Goal: Task Accomplishment & Management: Complete application form

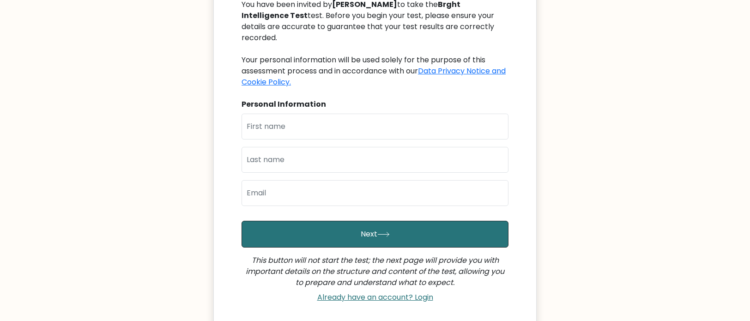
scroll to position [139, 0]
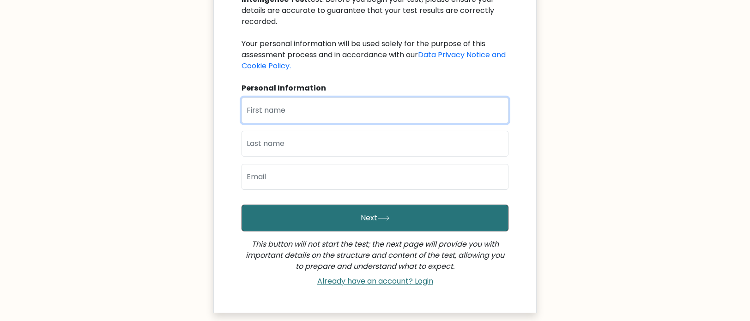
click at [313, 103] on input "text" at bounding box center [375, 111] width 267 height 26
type input "[PERSON_NAME]"
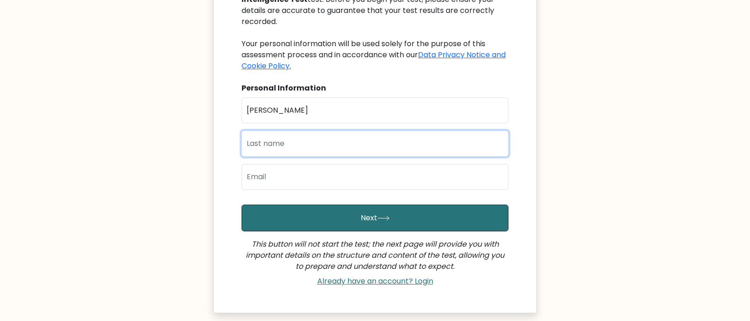
type input "Kondrat"
type input "karolkondrat7@gmail.com"
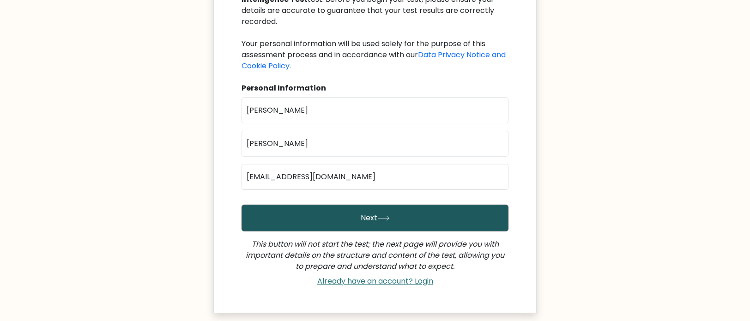
click at [352, 205] on button "Next" at bounding box center [375, 218] width 267 height 27
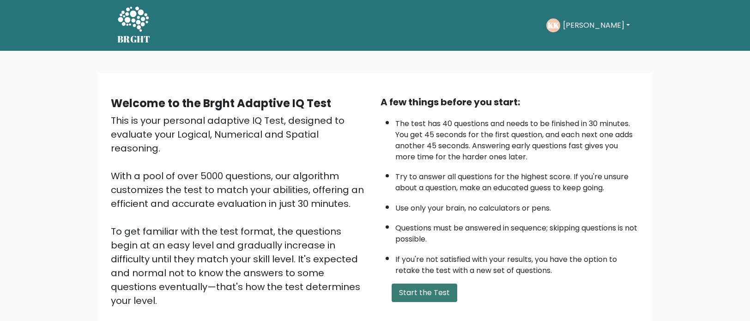
click at [424, 297] on button "Start the Test" at bounding box center [425, 293] width 66 height 18
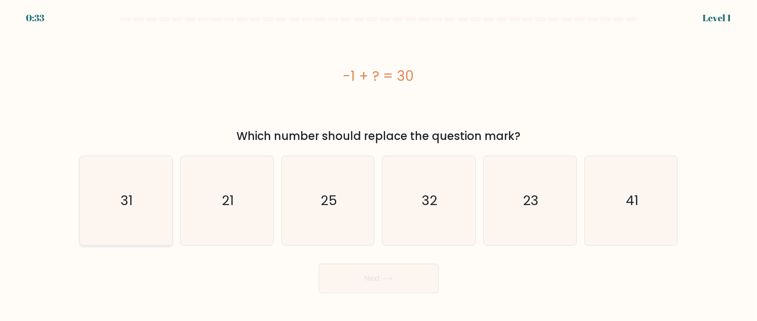
click at [117, 207] on icon "31" at bounding box center [125, 200] width 89 height 89
click at [379, 165] on input "a. 31" at bounding box center [379, 163] width 0 height 5
radio input "true"
click at [358, 281] on button "Next" at bounding box center [379, 279] width 120 height 30
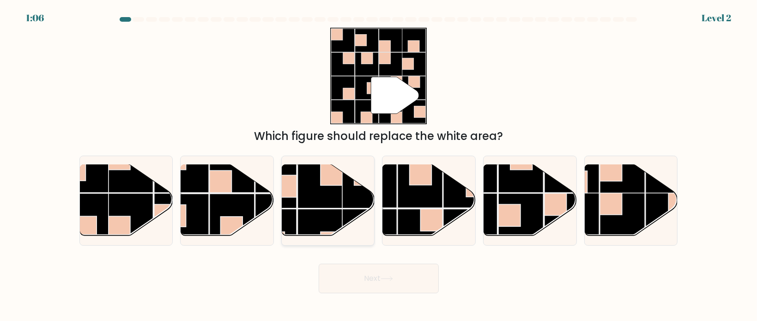
click at [328, 185] on rect at bounding box center [332, 174] width 22 height 22
click at [379, 165] on input "c." at bounding box center [379, 163] width 0 height 5
radio input "true"
click at [396, 281] on button "Next" at bounding box center [379, 279] width 120 height 30
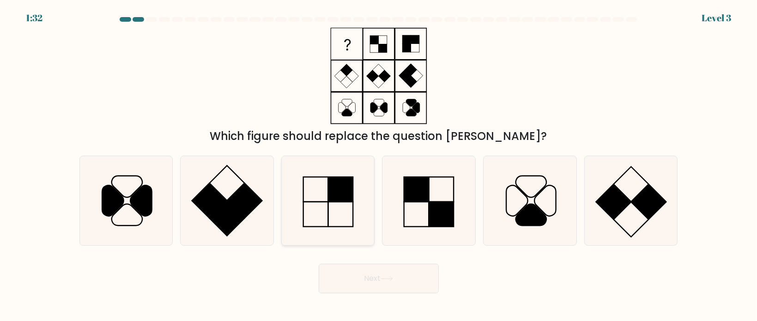
click at [341, 196] on rect at bounding box center [340, 189] width 25 height 25
click at [379, 165] on input "c." at bounding box center [379, 163] width 0 height 5
radio input "true"
click at [384, 282] on button "Next" at bounding box center [379, 279] width 120 height 30
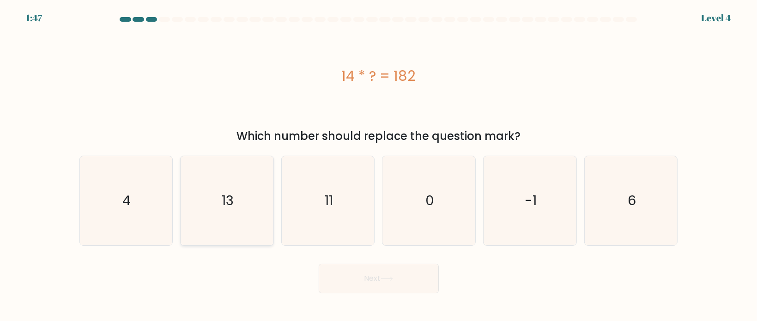
click at [239, 194] on icon "13" at bounding box center [227, 200] width 89 height 89
click at [379, 165] on input "b. 13" at bounding box center [379, 163] width 0 height 5
radio input "true"
click at [368, 281] on button "Next" at bounding box center [379, 279] width 120 height 30
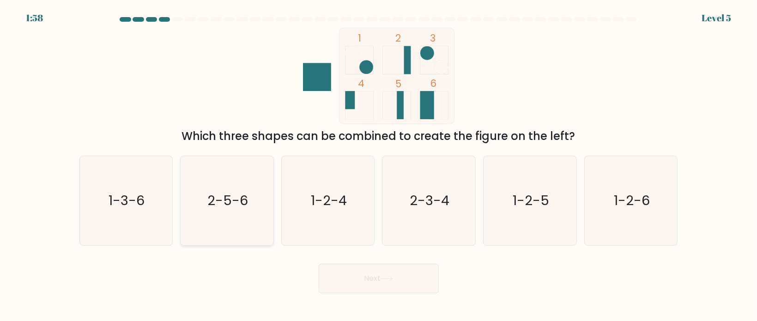
click at [240, 211] on icon "2-5-6" at bounding box center [227, 200] width 89 height 89
click at [379, 165] on input "b. 2-5-6" at bounding box center [379, 163] width 0 height 5
radio input "true"
click at [376, 277] on button "Next" at bounding box center [379, 279] width 120 height 30
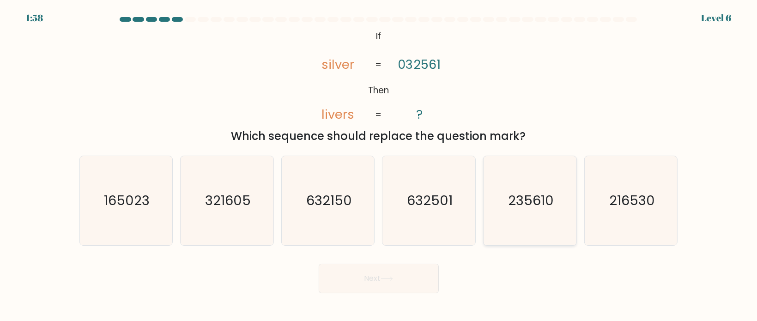
click at [516, 203] on text "235610" at bounding box center [531, 200] width 46 height 18
click at [379, 165] on input "e. 235610" at bounding box center [379, 163] width 0 height 5
radio input "true"
click at [402, 272] on button "Next" at bounding box center [379, 279] width 120 height 30
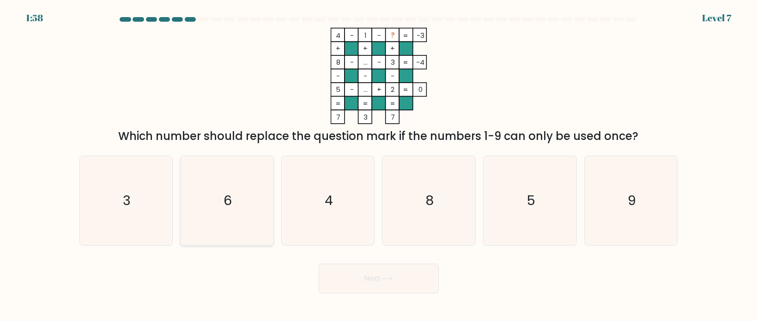
click at [249, 194] on icon "6" at bounding box center [227, 200] width 89 height 89
click at [379, 165] on input "b. 6" at bounding box center [379, 163] width 0 height 5
radio input "true"
click at [402, 287] on button "Next" at bounding box center [379, 279] width 120 height 30
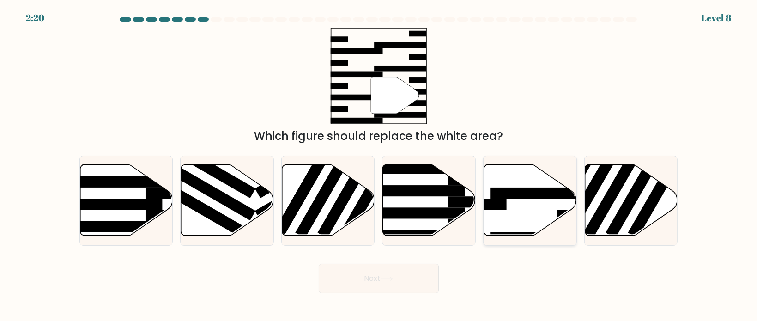
click at [541, 216] on icon at bounding box center [530, 200] width 93 height 71
click at [379, 165] on input "e." at bounding box center [379, 163] width 0 height 5
radio input "true"
click at [413, 280] on button "Next" at bounding box center [379, 279] width 120 height 30
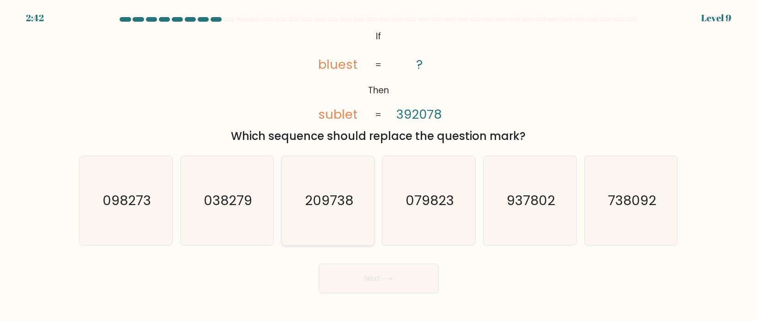
click at [329, 218] on icon "209738" at bounding box center [328, 200] width 89 height 89
click at [379, 165] on input "c. 209738" at bounding box center [379, 163] width 0 height 5
radio input "true"
click at [378, 278] on button "Next" at bounding box center [379, 279] width 120 height 30
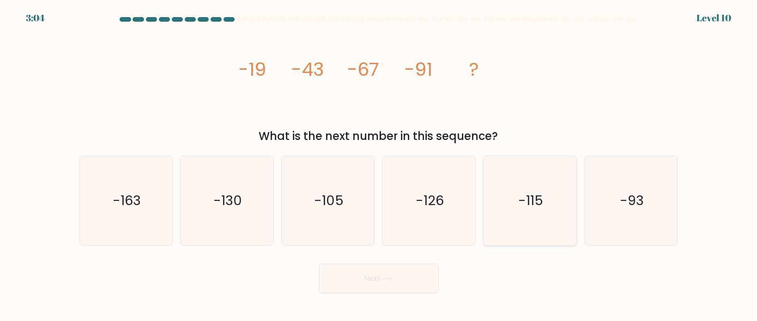
click at [540, 203] on text "-115" at bounding box center [530, 200] width 25 height 18
click at [379, 165] on input "e. -115" at bounding box center [379, 163] width 0 height 5
radio input "true"
click at [410, 285] on button "Next" at bounding box center [379, 279] width 120 height 30
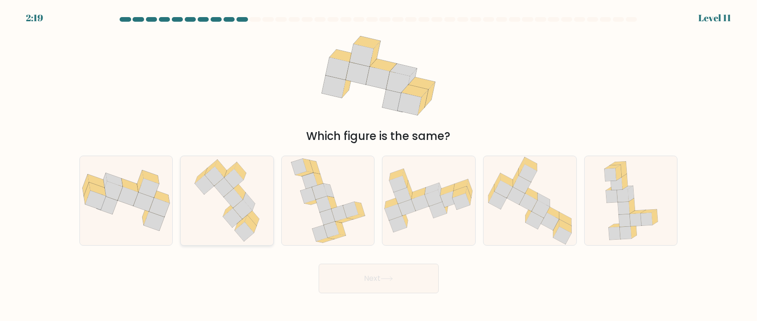
click at [210, 214] on icon at bounding box center [227, 200] width 76 height 89
click at [379, 165] on input "b." at bounding box center [379, 163] width 0 height 5
radio input "true"
click at [352, 274] on button "Next" at bounding box center [379, 279] width 120 height 30
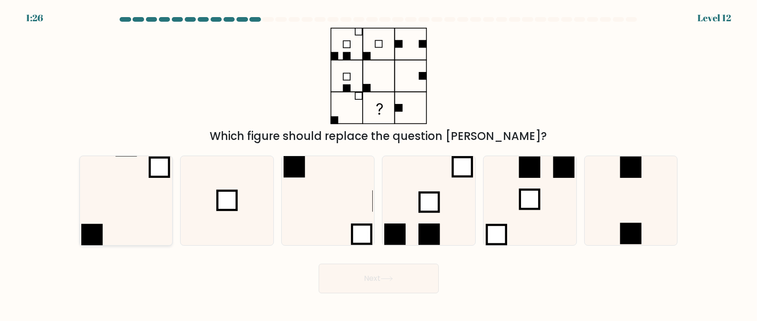
click at [113, 201] on icon at bounding box center [125, 200] width 89 height 89
click at [379, 165] on input "a." at bounding box center [379, 163] width 0 height 5
radio input "true"
click at [444, 221] on icon at bounding box center [428, 200] width 89 height 89
click at [379, 165] on input "d." at bounding box center [379, 163] width 0 height 5
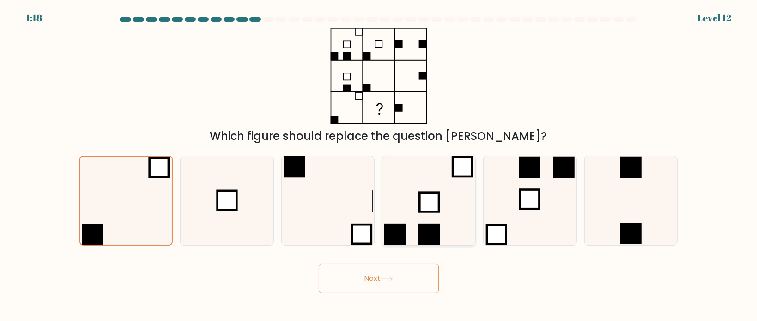
radio input "true"
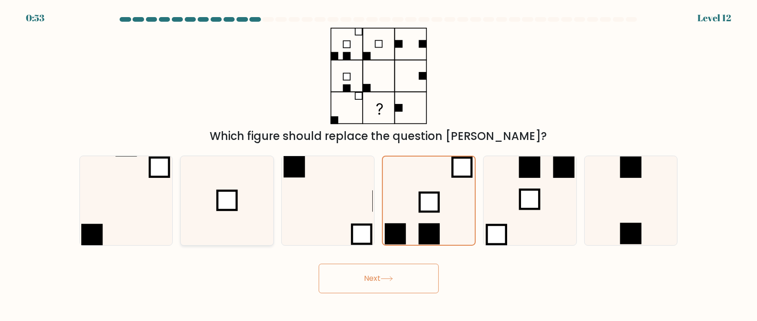
click at [244, 221] on icon at bounding box center [227, 200] width 89 height 89
click at [379, 165] on input "b." at bounding box center [379, 163] width 0 height 5
radio input "true"
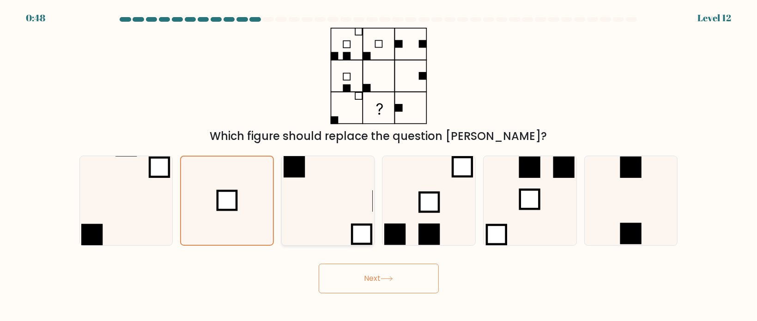
click at [341, 212] on icon at bounding box center [328, 200] width 89 height 89
click at [379, 165] on input "c." at bounding box center [379, 163] width 0 height 5
radio input "true"
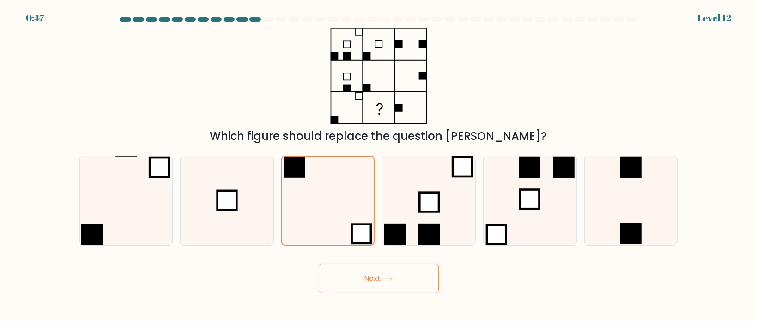
click at [365, 282] on button "Next" at bounding box center [379, 279] width 120 height 30
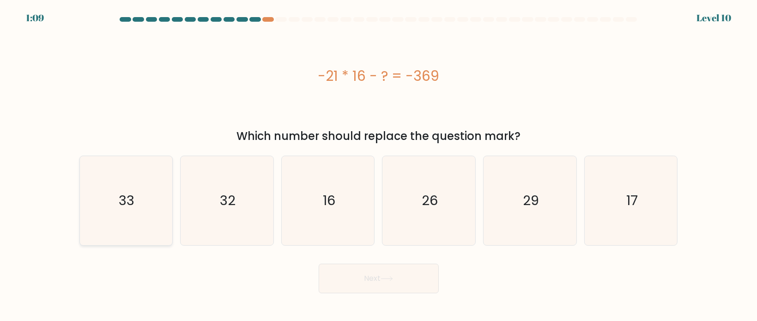
click at [137, 204] on icon "33" at bounding box center [125, 200] width 89 height 89
click at [379, 165] on input "a. 33" at bounding box center [379, 163] width 0 height 5
radio input "true"
click at [354, 273] on button "Next" at bounding box center [379, 279] width 120 height 30
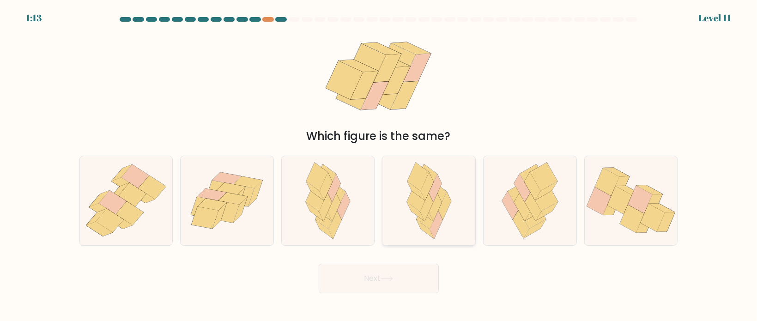
click at [439, 229] on icon at bounding box center [429, 200] width 58 height 89
click at [379, 165] on input "d." at bounding box center [379, 163] width 0 height 5
radio input "true"
click at [431, 268] on button "Next" at bounding box center [379, 279] width 120 height 30
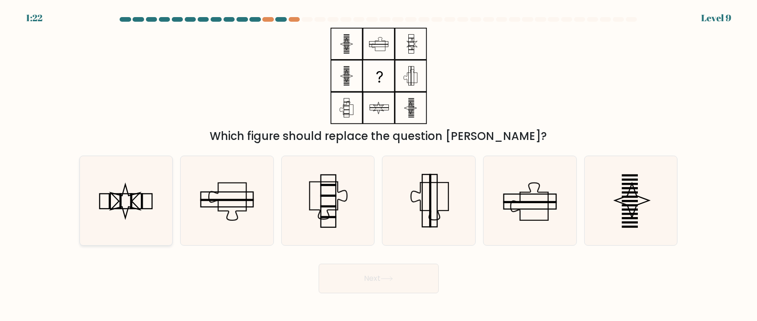
click at [140, 203] on icon at bounding box center [125, 200] width 89 height 89
click at [379, 165] on input "a." at bounding box center [379, 163] width 0 height 5
radio input "true"
click at [363, 278] on button "Next" at bounding box center [379, 279] width 120 height 30
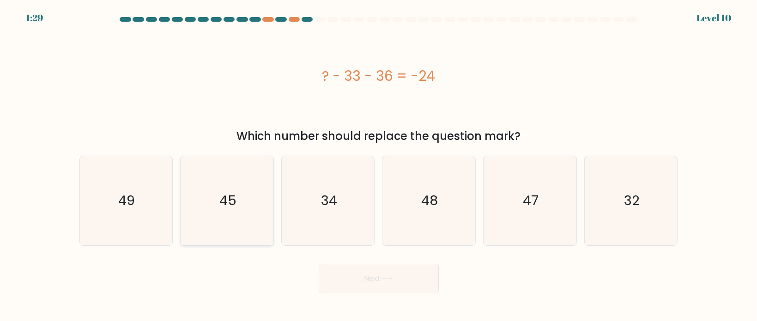
click at [240, 219] on icon "45" at bounding box center [227, 200] width 89 height 89
click at [379, 165] on input "b. 45" at bounding box center [379, 163] width 0 height 5
radio input "true"
click at [369, 281] on button "Next" at bounding box center [379, 279] width 120 height 30
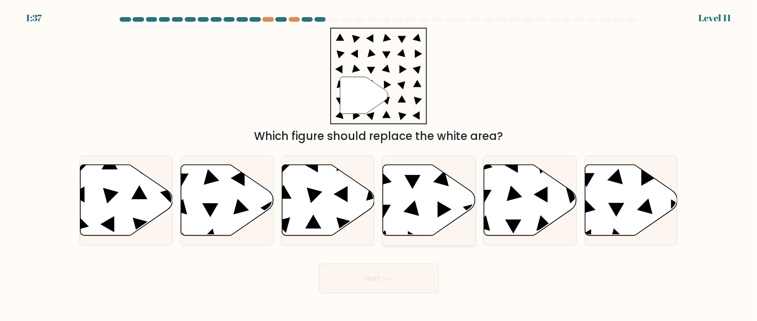
click at [439, 206] on icon at bounding box center [446, 209] width 14 height 16
click at [379, 165] on input "d." at bounding box center [379, 163] width 0 height 5
radio input "true"
click at [407, 274] on button "Next" at bounding box center [379, 279] width 120 height 30
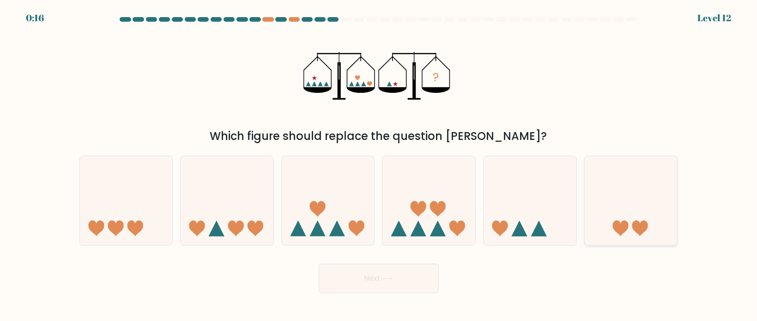
click at [612, 222] on icon at bounding box center [631, 200] width 93 height 77
click at [379, 165] on input "f." at bounding box center [379, 163] width 0 height 5
radio input "true"
click at [422, 280] on button "Next" at bounding box center [379, 279] width 120 height 30
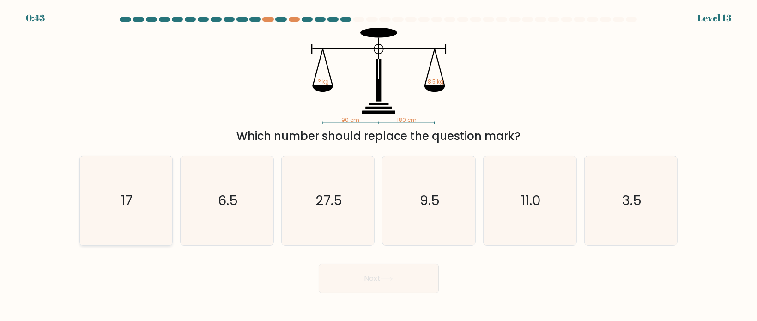
click at [104, 193] on icon "17" at bounding box center [125, 200] width 89 height 89
click at [379, 165] on input "a. 17" at bounding box center [379, 163] width 0 height 5
radio input "true"
click at [400, 282] on button "Next" at bounding box center [379, 279] width 120 height 30
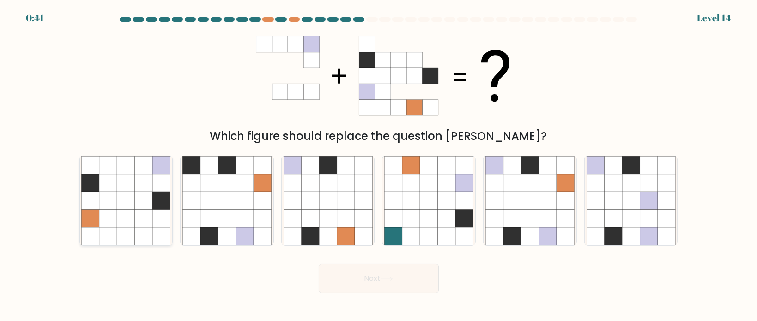
click at [119, 193] on icon at bounding box center [126, 201] width 18 height 18
click at [379, 165] on input "a." at bounding box center [379, 163] width 0 height 5
radio input "true"
click at [426, 280] on button "Next" at bounding box center [379, 279] width 120 height 30
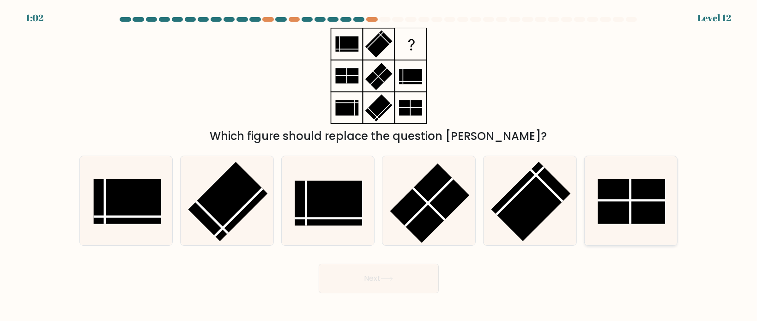
click at [623, 203] on rect at bounding box center [631, 201] width 67 height 45
click at [379, 165] on input "f." at bounding box center [379, 163] width 0 height 5
radio input "true"
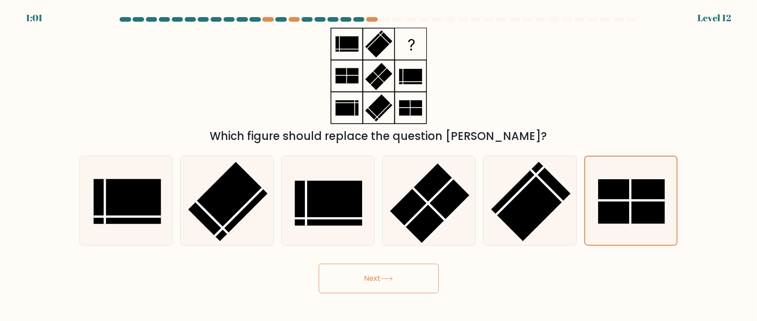
click at [384, 292] on button "Next" at bounding box center [379, 279] width 120 height 30
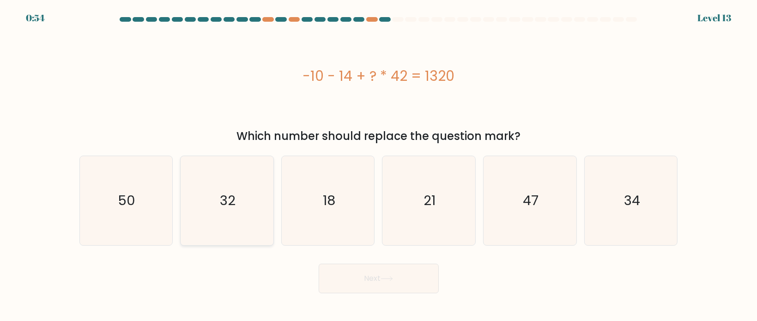
click at [207, 201] on icon "32" at bounding box center [227, 200] width 89 height 89
click at [379, 165] on input "b. 32" at bounding box center [379, 163] width 0 height 5
radio input "true"
click at [414, 277] on button "Next" at bounding box center [379, 279] width 120 height 30
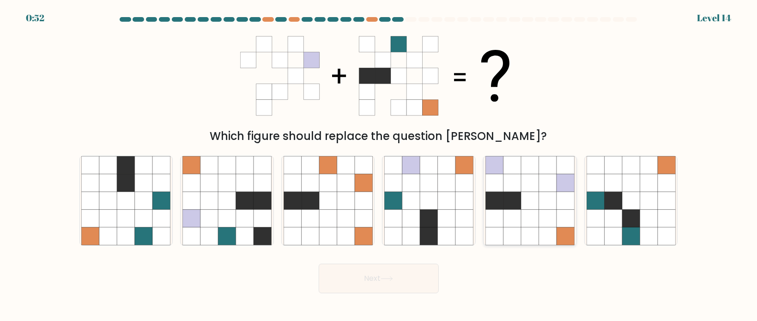
click at [522, 213] on icon at bounding box center [530, 218] width 18 height 18
click at [379, 165] on input "e." at bounding box center [379, 163] width 0 height 5
radio input "true"
click at [403, 275] on button "Next" at bounding box center [379, 279] width 120 height 30
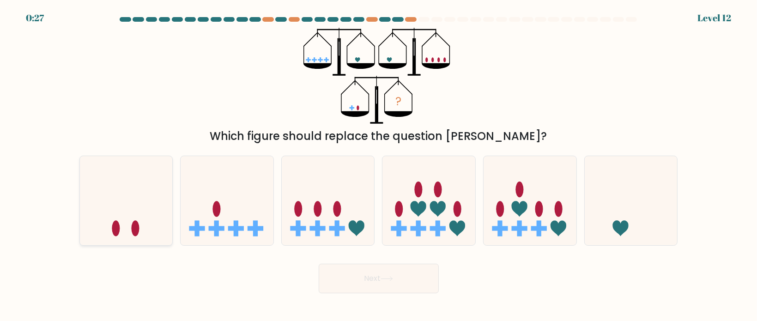
click at [122, 208] on icon at bounding box center [126, 200] width 93 height 77
click at [379, 165] on input "a." at bounding box center [379, 163] width 0 height 5
radio input "true"
click at [402, 291] on button "Next" at bounding box center [379, 279] width 120 height 30
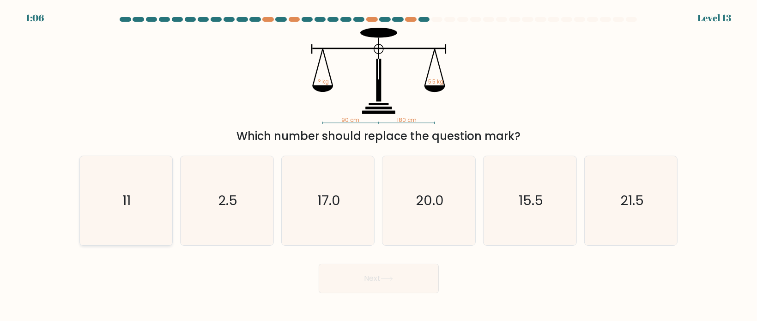
click at [141, 176] on icon "11" at bounding box center [125, 200] width 89 height 89
click at [379, 165] on input "a. 11" at bounding box center [379, 163] width 0 height 5
radio input "true"
click at [403, 291] on button "Next" at bounding box center [379, 279] width 120 height 30
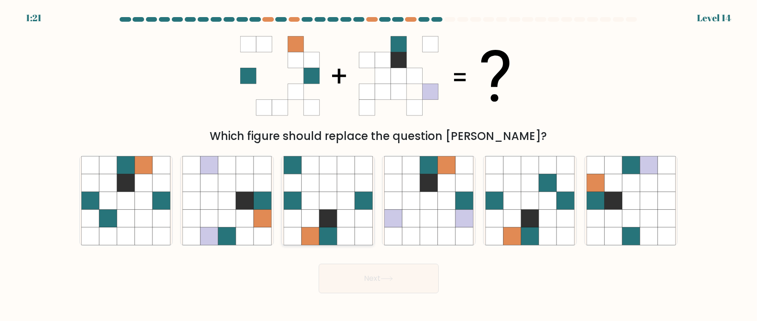
click at [333, 208] on icon at bounding box center [328, 201] width 18 height 18
click at [379, 165] on input "c." at bounding box center [379, 163] width 0 height 5
radio input "true"
click at [665, 187] on icon at bounding box center [667, 183] width 18 height 18
click at [379, 165] on input "f." at bounding box center [379, 163] width 0 height 5
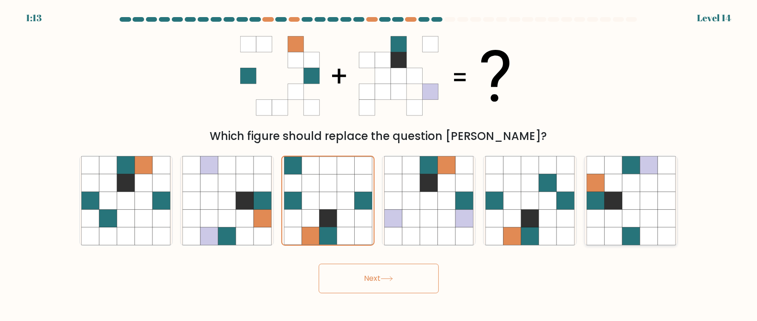
radio input "true"
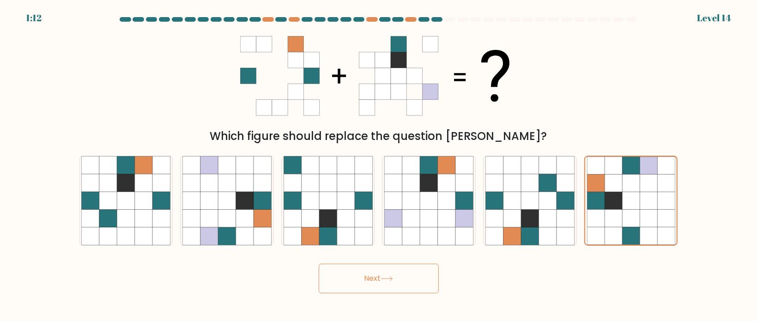
click at [414, 281] on button "Next" at bounding box center [379, 279] width 120 height 30
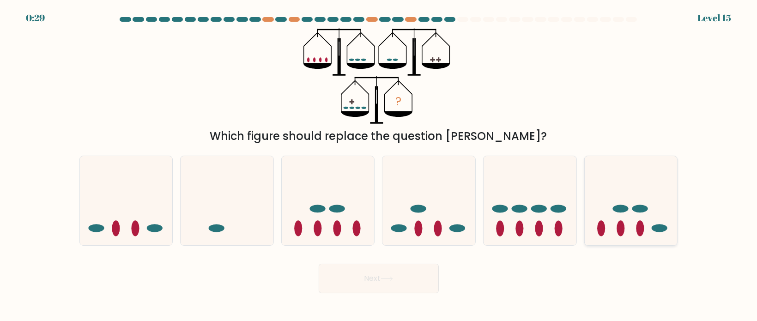
click at [646, 201] on icon at bounding box center [631, 200] width 93 height 77
click at [379, 165] on input "f." at bounding box center [379, 163] width 0 height 5
radio input "true"
click at [425, 280] on button "Next" at bounding box center [379, 279] width 120 height 30
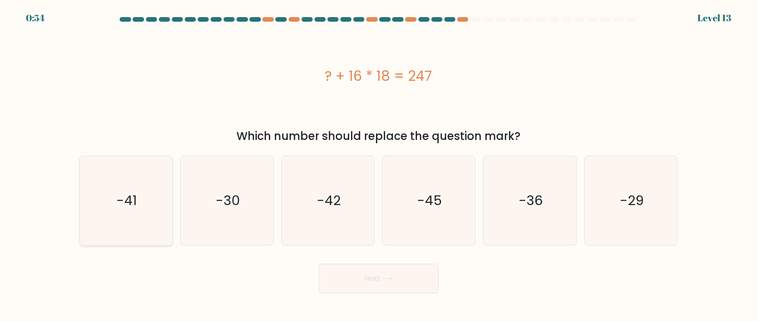
click at [128, 183] on icon "-41" at bounding box center [125, 200] width 89 height 89
click at [379, 165] on input "a. -41" at bounding box center [379, 163] width 0 height 5
radio input "true"
click at [422, 295] on body "0:53 Level 13" at bounding box center [378, 160] width 757 height 321
click at [384, 284] on button "Next" at bounding box center [379, 279] width 120 height 30
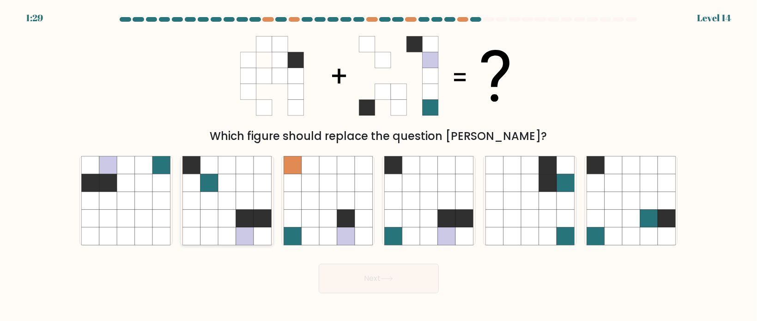
click at [233, 189] on icon at bounding box center [227, 183] width 18 height 18
click at [379, 165] on input "b." at bounding box center [379, 163] width 0 height 5
radio input "true"
click at [375, 285] on button "Next" at bounding box center [379, 279] width 120 height 30
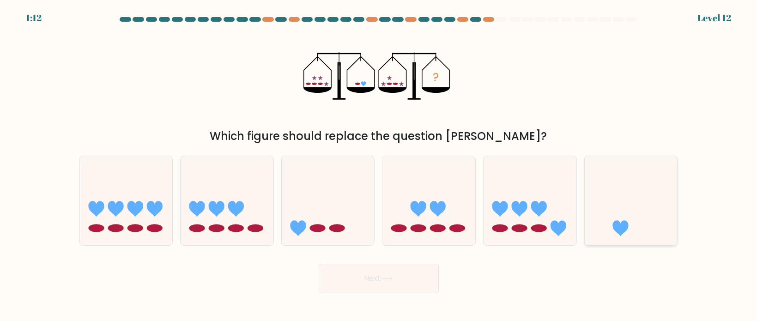
click at [672, 215] on icon at bounding box center [631, 200] width 93 height 77
click at [379, 165] on input "f." at bounding box center [379, 163] width 0 height 5
radio input "true"
click at [388, 282] on button "Next" at bounding box center [379, 279] width 120 height 30
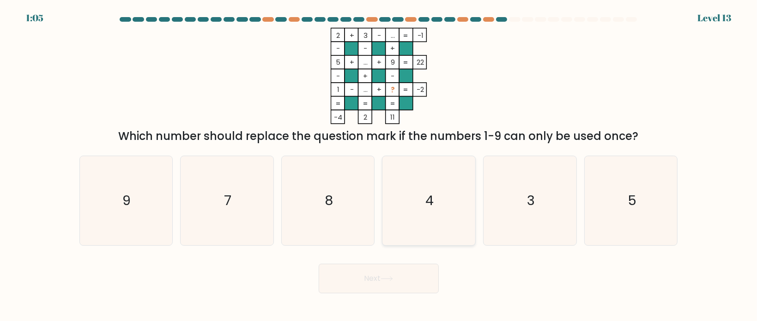
click at [442, 193] on icon "4" at bounding box center [428, 200] width 89 height 89
click at [379, 165] on input "d. 4" at bounding box center [379, 163] width 0 height 5
radio input "true"
click at [427, 284] on button "Next" at bounding box center [379, 279] width 120 height 30
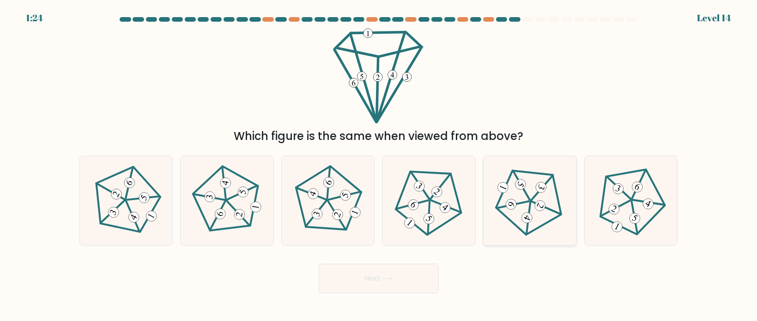
click at [544, 207] on 524 at bounding box center [541, 206] width 14 height 14
click at [379, 165] on input "e." at bounding box center [379, 163] width 0 height 5
radio input "true"
click at [408, 274] on button "Next" at bounding box center [379, 279] width 120 height 30
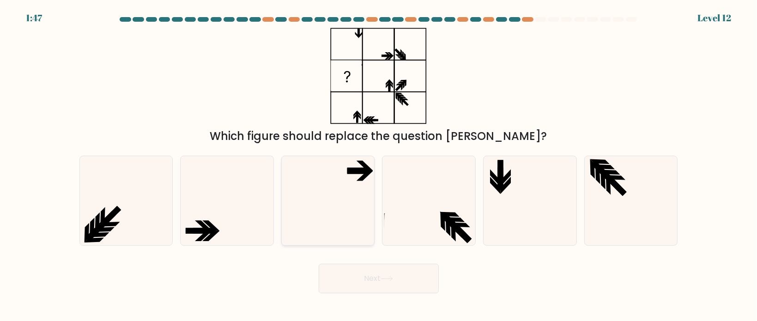
click at [333, 178] on icon at bounding box center [328, 200] width 89 height 89
click at [379, 165] on input "c." at bounding box center [379, 163] width 0 height 5
radio input "true"
click at [381, 281] on button "Next" at bounding box center [379, 279] width 120 height 30
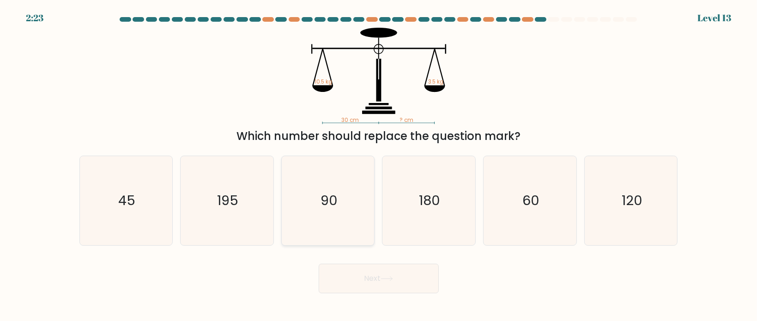
click at [347, 200] on icon "90" at bounding box center [328, 200] width 89 height 89
click at [379, 165] on input "c. 90" at bounding box center [379, 163] width 0 height 5
radio input "true"
click at [379, 290] on button "Next" at bounding box center [379, 279] width 120 height 30
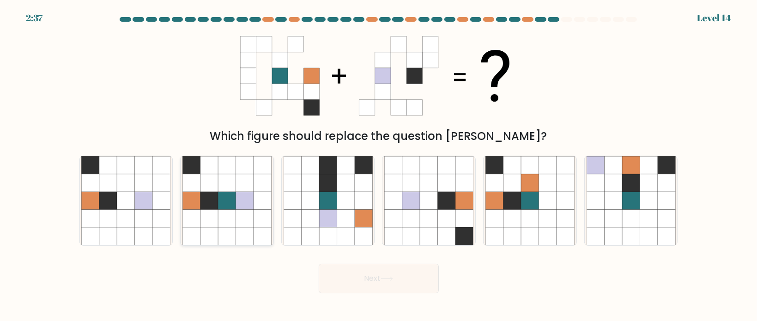
click at [256, 229] on icon at bounding box center [263, 236] width 18 height 18
click at [379, 165] on input "b." at bounding box center [379, 163] width 0 height 5
radio input "true"
click at [399, 286] on button "Next" at bounding box center [379, 279] width 120 height 30
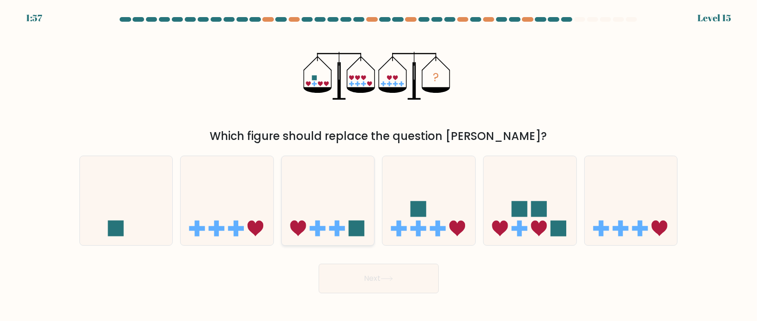
click at [336, 212] on icon at bounding box center [328, 200] width 93 height 77
click at [379, 165] on input "c." at bounding box center [379, 163] width 0 height 5
radio input "true"
click at [362, 269] on button "Next" at bounding box center [379, 279] width 120 height 30
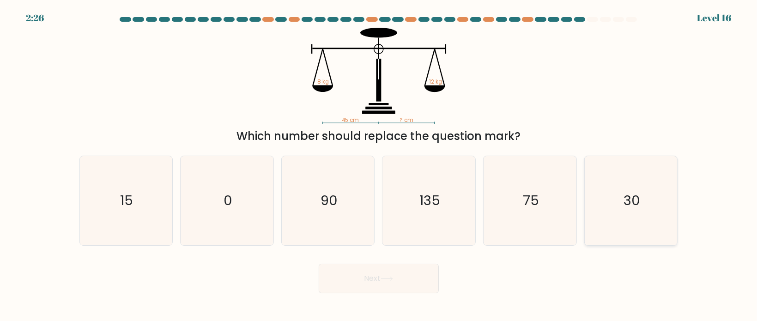
click at [634, 195] on text "30" at bounding box center [632, 200] width 17 height 18
click at [379, 165] on input "f. 30" at bounding box center [379, 163] width 0 height 5
radio input "true"
click at [379, 285] on button "Next" at bounding box center [379, 279] width 120 height 30
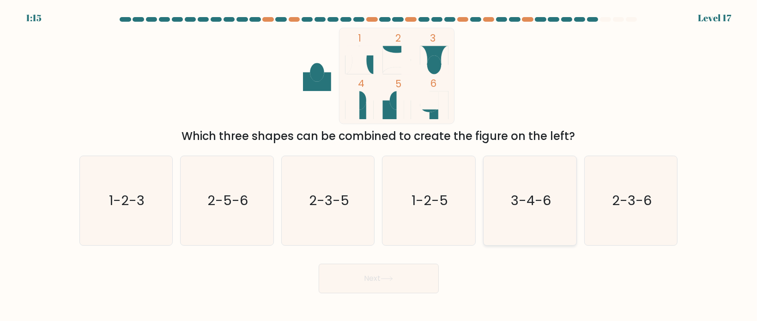
click at [543, 192] on text "3-4-6" at bounding box center [531, 200] width 40 height 18
click at [379, 165] on input "e. 3-4-6" at bounding box center [379, 163] width 0 height 5
radio input "true"
click at [393, 273] on button "Next" at bounding box center [379, 279] width 120 height 30
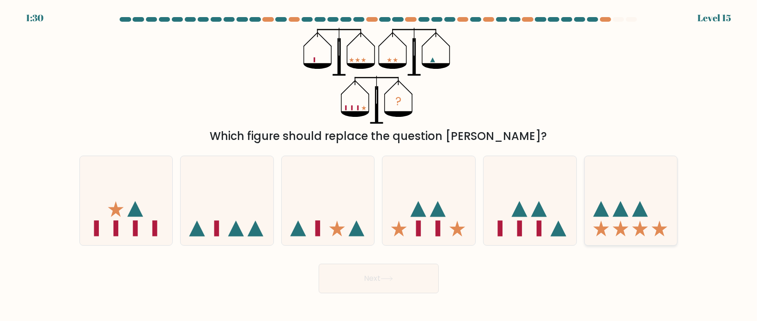
click at [617, 212] on icon at bounding box center [621, 209] width 16 height 16
click at [379, 165] on input "f." at bounding box center [379, 163] width 0 height 5
radio input "true"
click at [415, 276] on button "Next" at bounding box center [379, 279] width 120 height 30
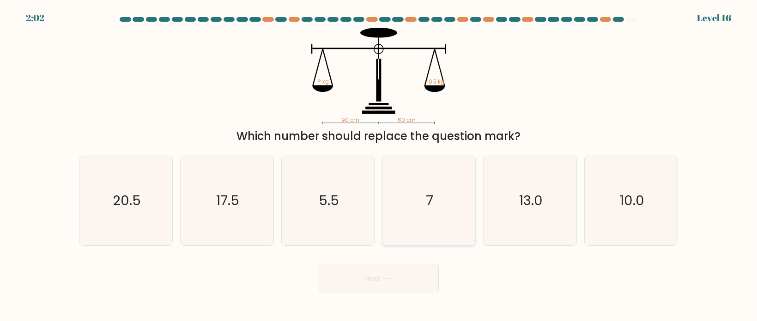
click at [449, 191] on icon "7" at bounding box center [428, 200] width 89 height 89
click at [379, 165] on input "d. 7" at bounding box center [379, 163] width 0 height 5
radio input "true"
click at [411, 280] on button "Next" at bounding box center [379, 279] width 120 height 30
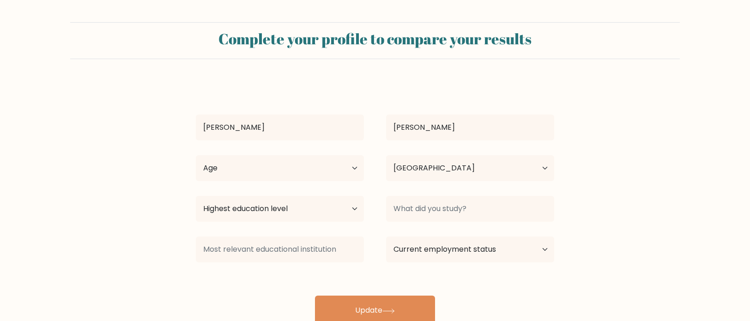
select select "PL"
click at [307, 163] on select "Age Under 18 years old 18-24 years old 25-34 years old 35-44 years old 45-54 ye…" at bounding box center [280, 168] width 168 height 26
select select "35_44"
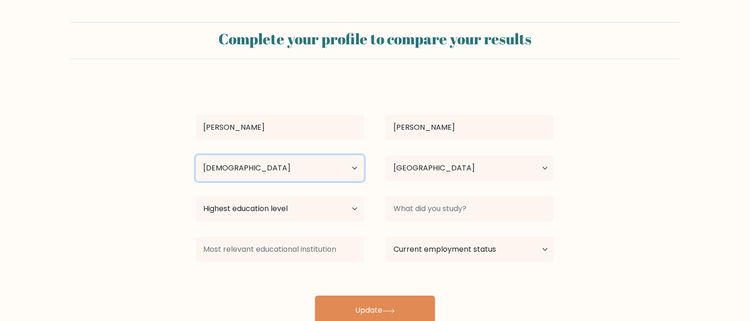
click at [196, 155] on select "Age Under 18 years old 18-24 years old 25-34 years old 35-44 years old 45-54 ye…" at bounding box center [280, 168] width 168 height 26
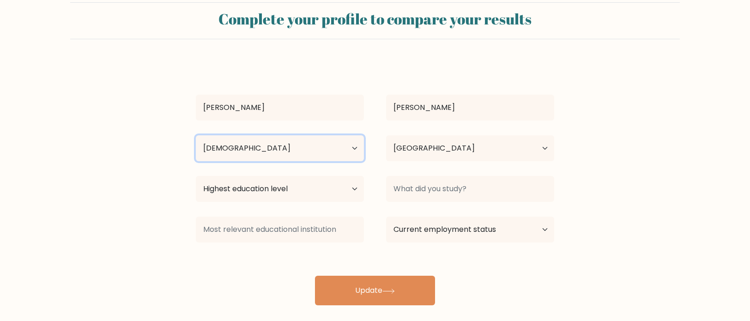
scroll to position [29, 0]
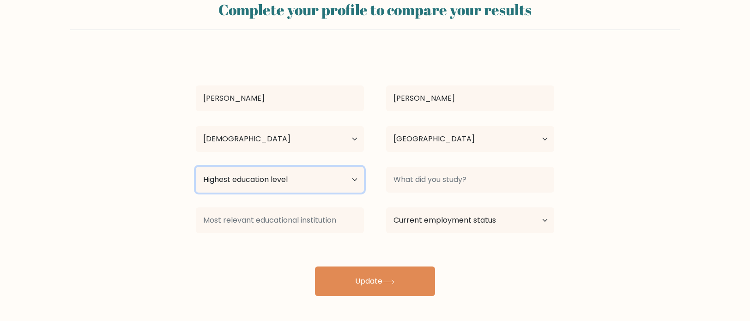
click at [347, 188] on select "Highest education level No schooling Primary Lower Secondary Upper Secondary Oc…" at bounding box center [280, 180] width 168 height 26
click at [344, 184] on select "Highest education level No schooling Primary Lower Secondary Upper Secondary Oc…" at bounding box center [280, 180] width 168 height 26
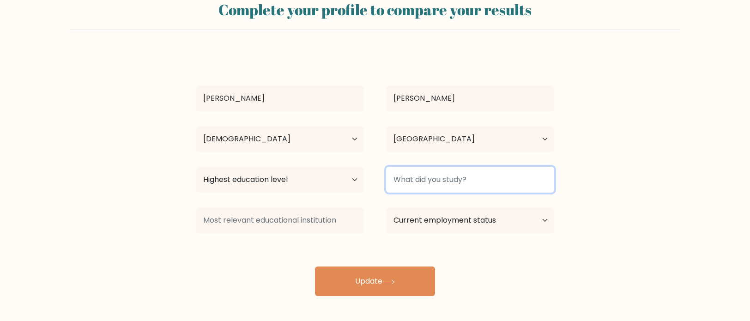
click at [448, 186] on input at bounding box center [470, 180] width 168 height 26
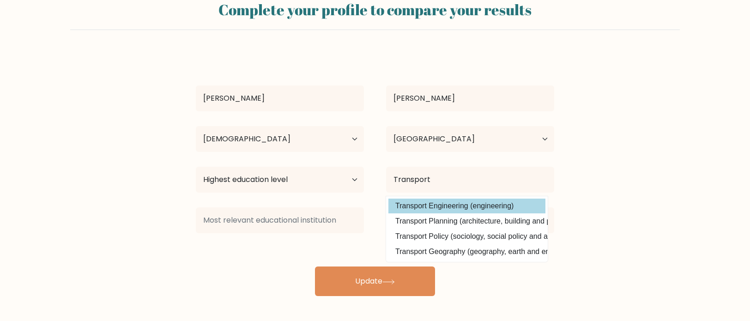
click at [500, 208] on option "Transport Engineering (engineering)" at bounding box center [467, 206] width 157 height 15
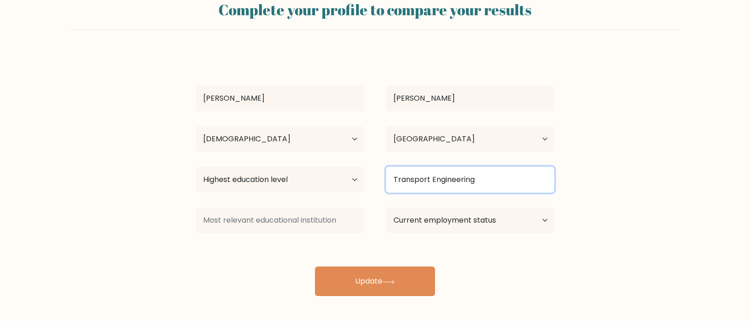
click at [479, 183] on input "Transport Engineering" at bounding box center [470, 180] width 168 height 26
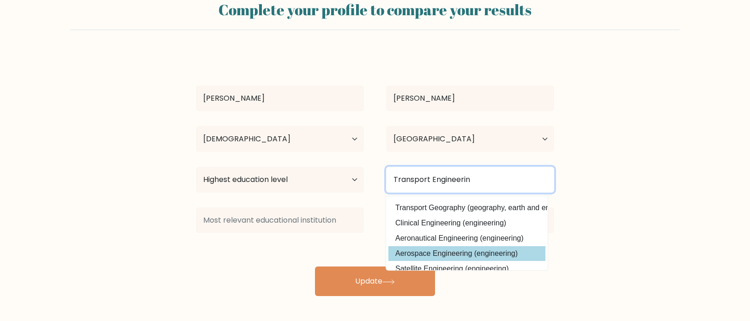
scroll to position [0, 0]
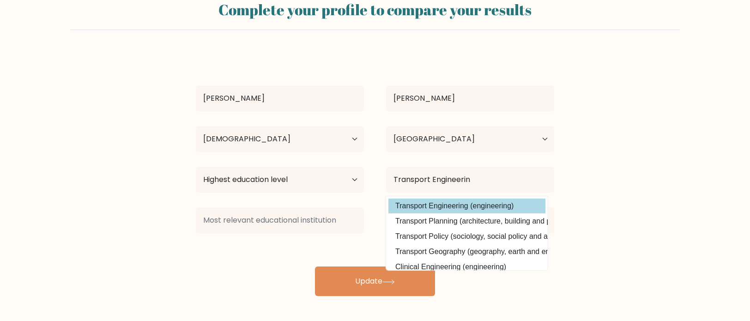
click at [503, 204] on option "Transport Engineering (engineering)" at bounding box center [467, 206] width 157 height 15
type input "Transport Engineering"
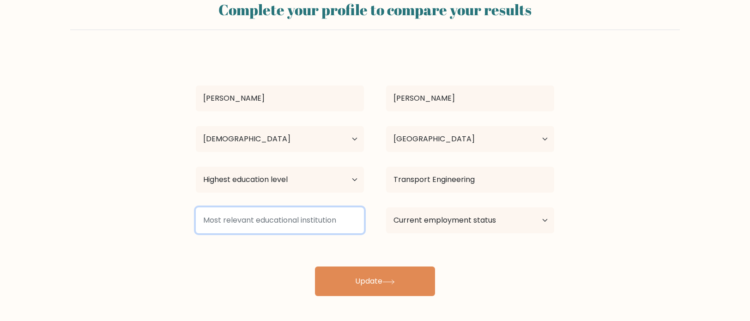
click at [269, 222] on input at bounding box center [280, 220] width 168 height 26
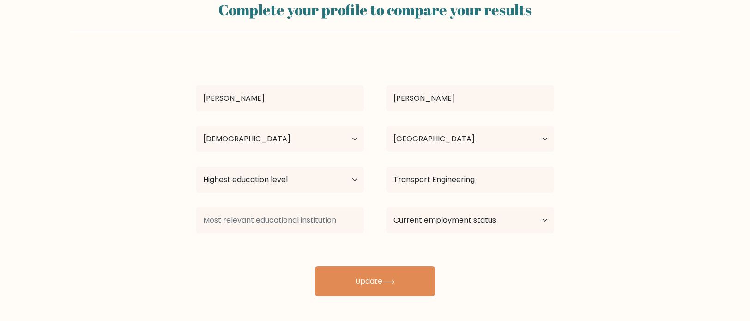
click at [112, 205] on form "Complete your profile to compare your results Karol Kondrat Age Under 18 years …" at bounding box center [375, 144] width 750 height 303
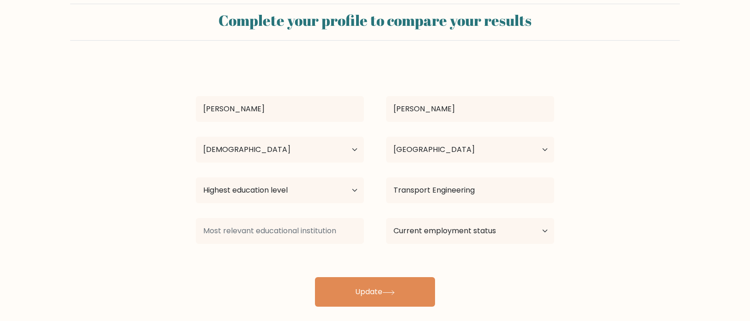
scroll to position [29, 0]
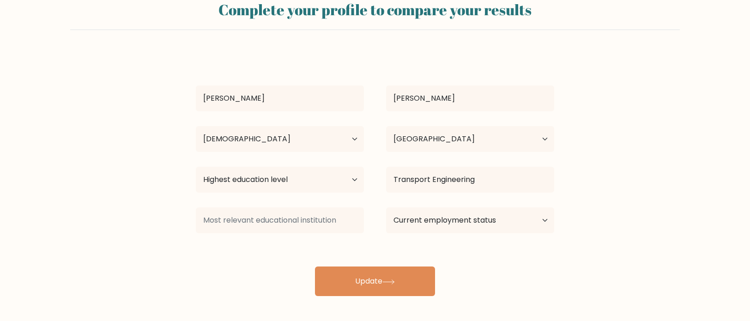
click at [429, 201] on div "Karol Kondrat Age Under 18 years old 18-24 years old 25-34 years old 35-44 year…" at bounding box center [375, 174] width 370 height 244
click at [427, 225] on select "Current employment status Employed Student Retired Other / prefer not to answer" at bounding box center [470, 220] width 168 height 26
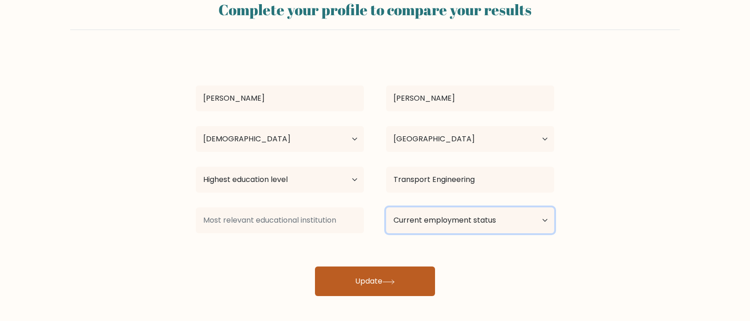
select select "other"
click at [386, 207] on select "Current employment status Employed Student Retired Other / prefer not to answer" at bounding box center [470, 220] width 168 height 26
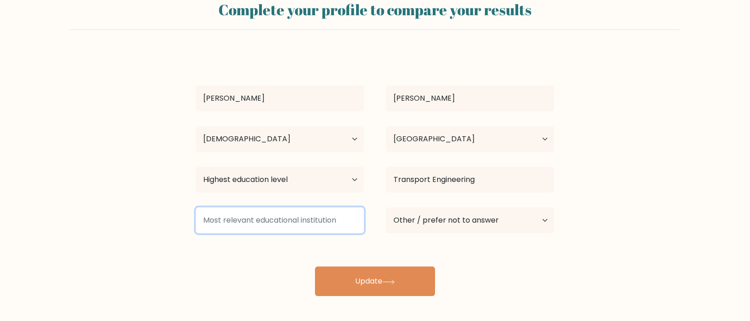
click at [227, 224] on input at bounding box center [280, 220] width 168 height 26
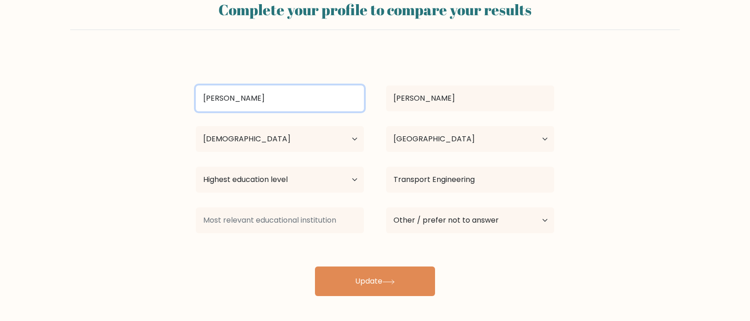
click at [258, 99] on input "[PERSON_NAME]" at bounding box center [280, 98] width 168 height 26
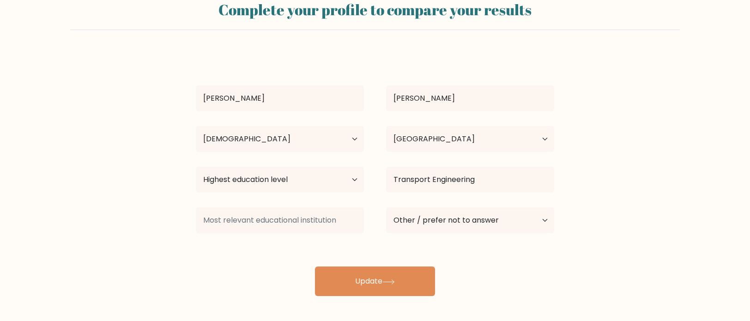
click at [135, 89] on form "Complete your profile to compare your results Karol Kondrat Age Under 18 years …" at bounding box center [375, 144] width 750 height 303
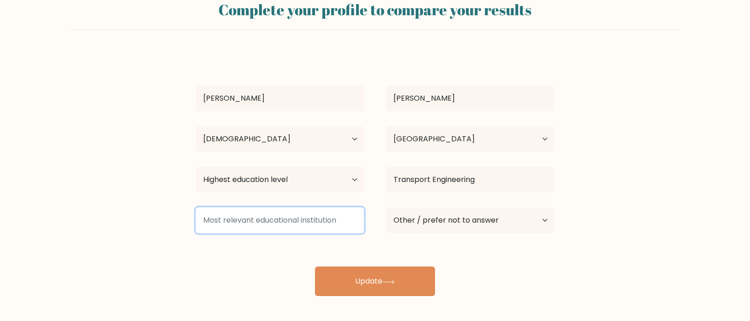
click at [346, 221] on input at bounding box center [280, 220] width 168 height 26
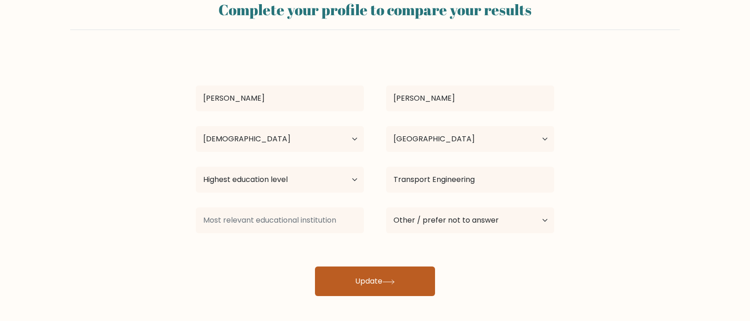
click at [396, 277] on button "Update" at bounding box center [375, 282] width 120 height 30
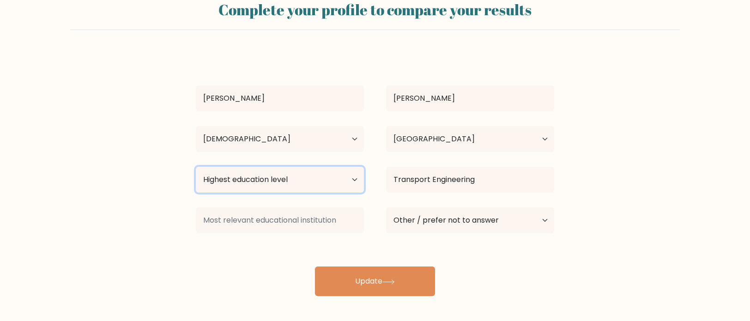
click at [250, 170] on select "Highest education level No schooling Primary Lower Secondary Upper Secondary Oc…" at bounding box center [280, 180] width 168 height 26
select select "masters_degree"
click at [196, 167] on select "Highest education level No schooling Primary Lower Secondary Upper Secondary Oc…" at bounding box center [280, 180] width 168 height 26
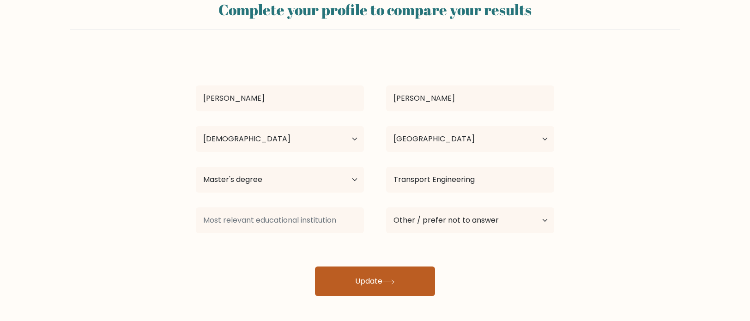
click at [376, 287] on button "Update" at bounding box center [375, 282] width 120 height 30
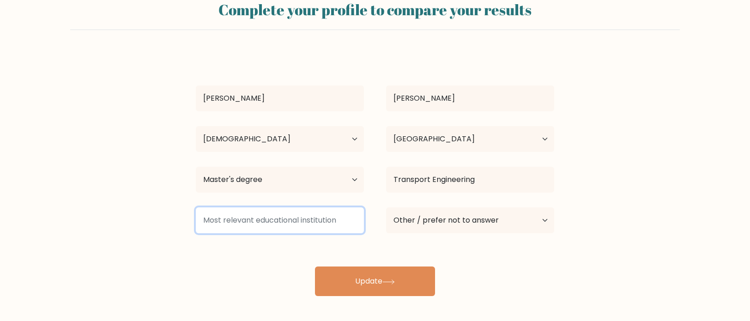
click at [286, 221] on input at bounding box center [280, 220] width 168 height 26
drag, startPoint x: 346, startPoint y: 222, endPoint x: 207, endPoint y: 220, distance: 138.6
click at [199, 217] on input at bounding box center [280, 220] width 168 height 26
click at [266, 220] on input at bounding box center [280, 220] width 168 height 26
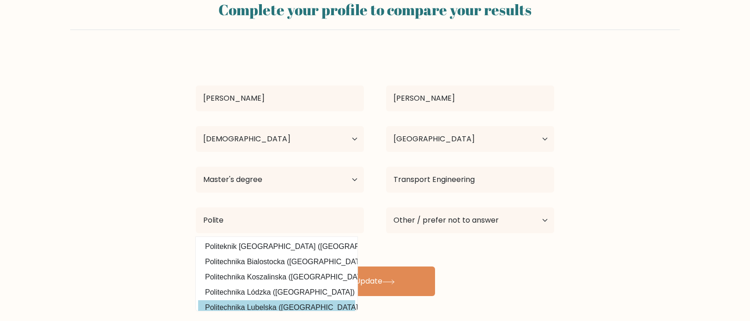
click at [299, 309] on option "Politechnika Lubelska (Poland)" at bounding box center [276, 307] width 157 height 15
type input "Politechnika Lubelska"
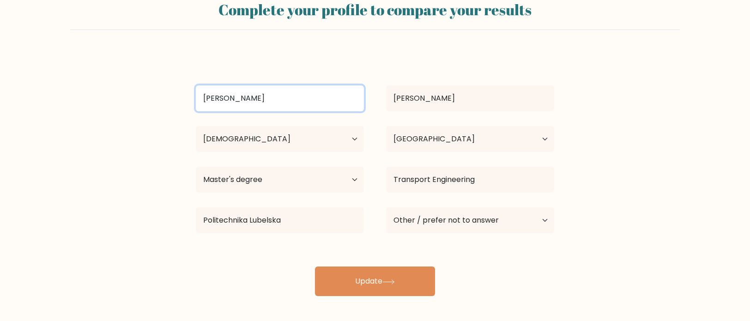
click at [249, 101] on input "[PERSON_NAME]" at bounding box center [280, 98] width 168 height 26
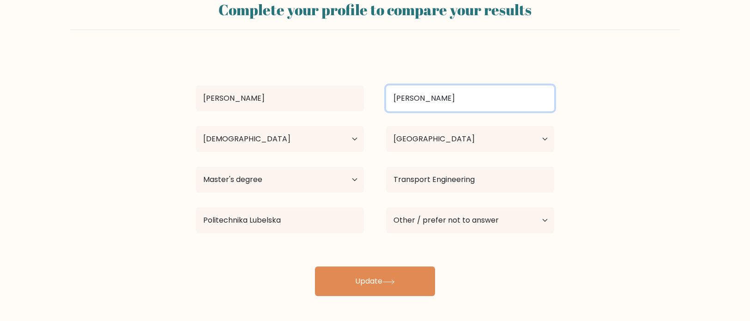
click at [522, 104] on input "Kondrat" at bounding box center [470, 98] width 168 height 26
click at [515, 99] on input "Kondrat" at bounding box center [470, 98] width 168 height 26
type input "Kondrat"
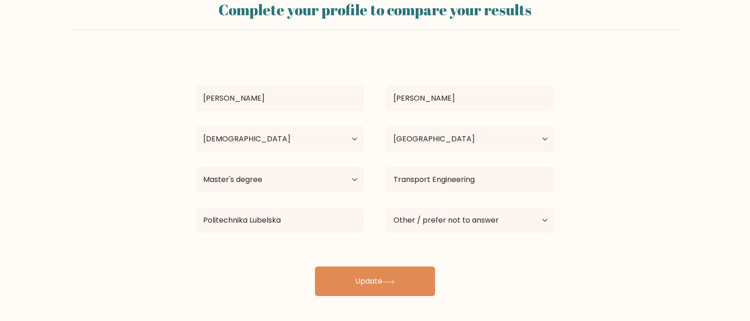
click at [582, 78] on form "Complete your profile to compare your results Karol Kondrat Age Under 18 years …" at bounding box center [375, 144] width 750 height 303
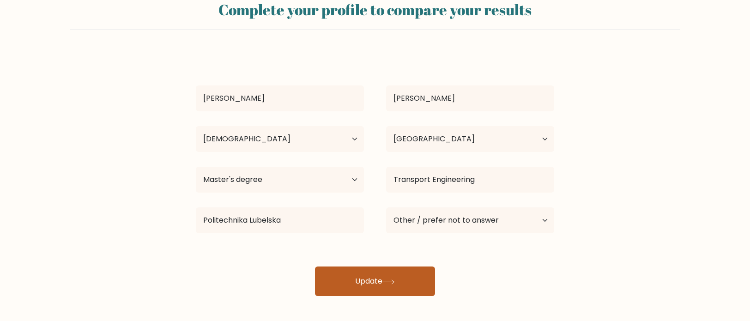
click at [383, 271] on button "Update" at bounding box center [375, 282] width 120 height 30
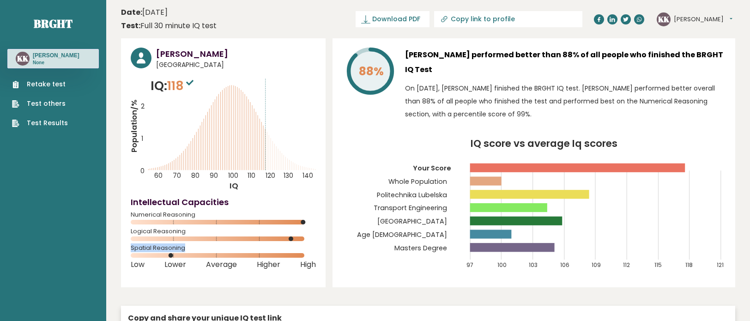
drag, startPoint x: 189, startPoint y: 252, endPoint x: 123, endPoint y: 249, distance: 65.2
click at [125, 248] on div "[PERSON_NAME] [GEOGRAPHIC_DATA] IQ: 118 Population/% IQ 0 1 2 60 70 80 90 100 1…" at bounding box center [223, 162] width 205 height 249
copy span "Spatial Reasoning"
click at [195, 234] on div "Logical Reasoning" at bounding box center [223, 237] width 185 height 15
